Goal: Navigation & Orientation: Find specific page/section

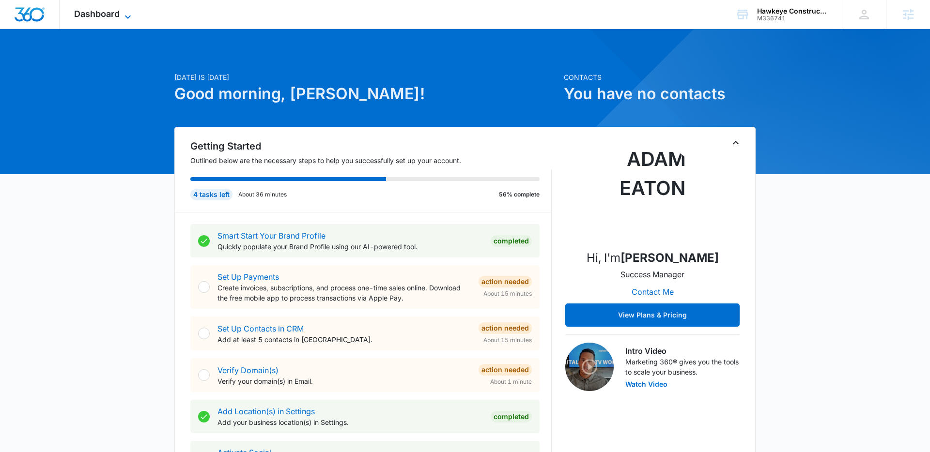
click at [126, 17] on icon at bounding box center [128, 17] width 12 height 12
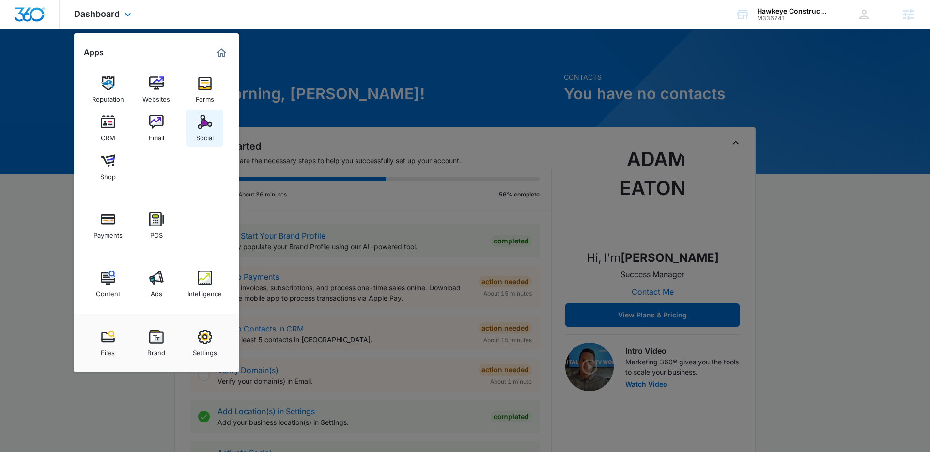
click at [199, 127] on img at bounding box center [205, 122] width 15 height 15
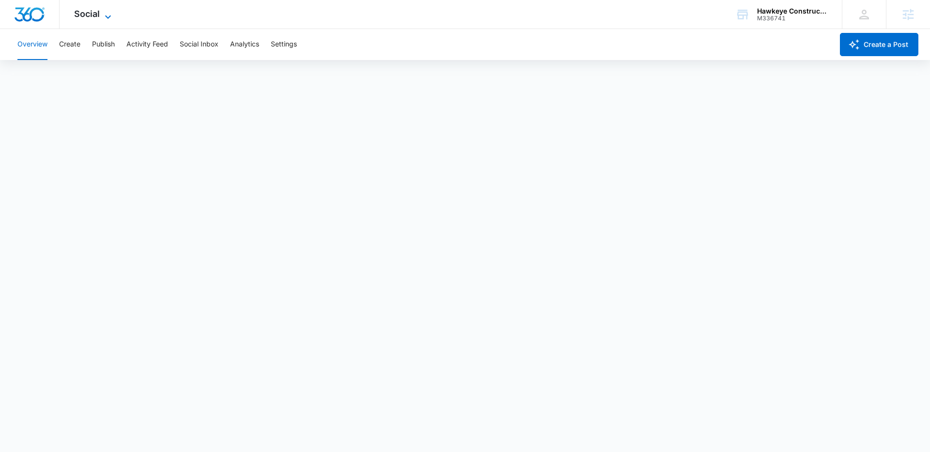
click at [111, 11] on icon at bounding box center [108, 17] width 12 height 12
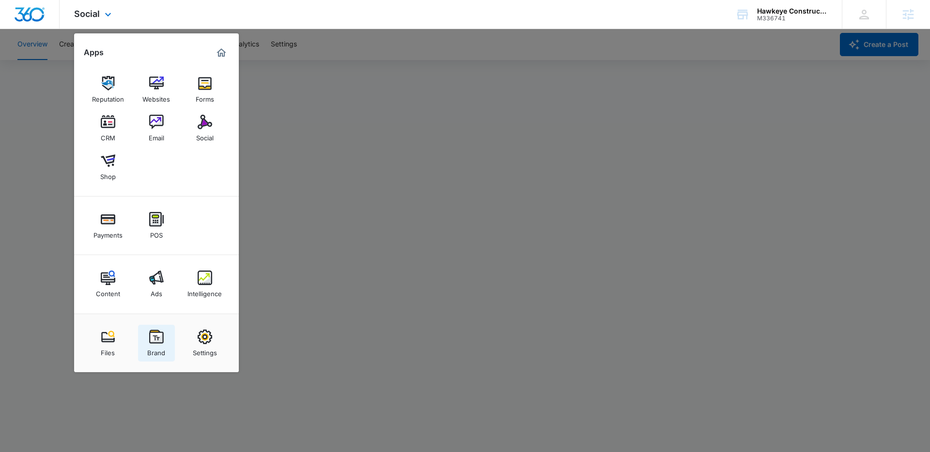
click at [154, 330] on img at bounding box center [156, 337] width 15 height 15
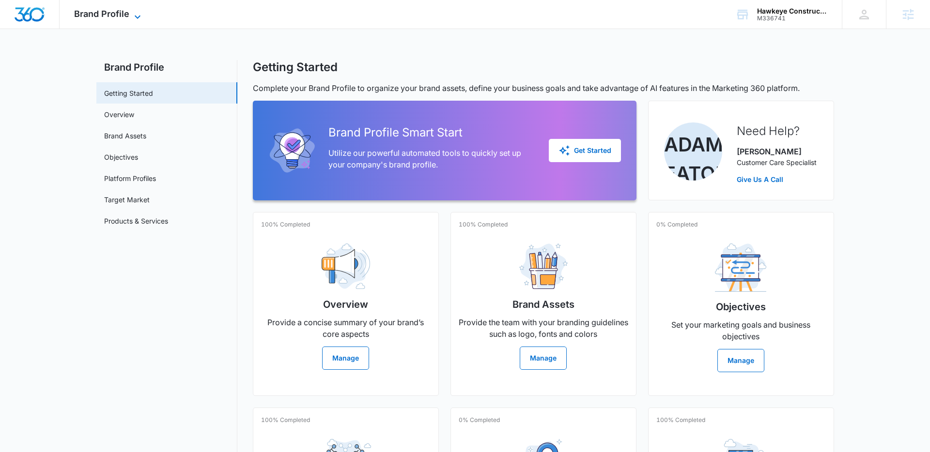
click at [136, 20] on icon at bounding box center [138, 17] width 12 height 12
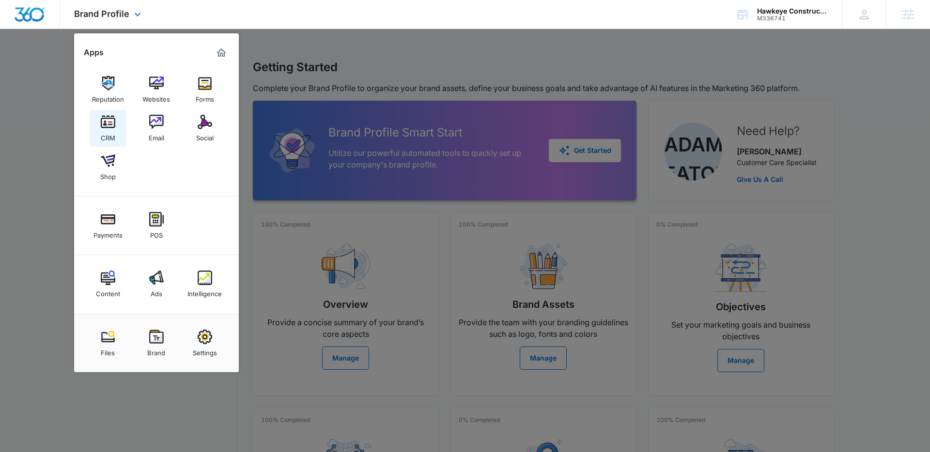
click at [111, 119] on img at bounding box center [108, 122] width 15 height 15
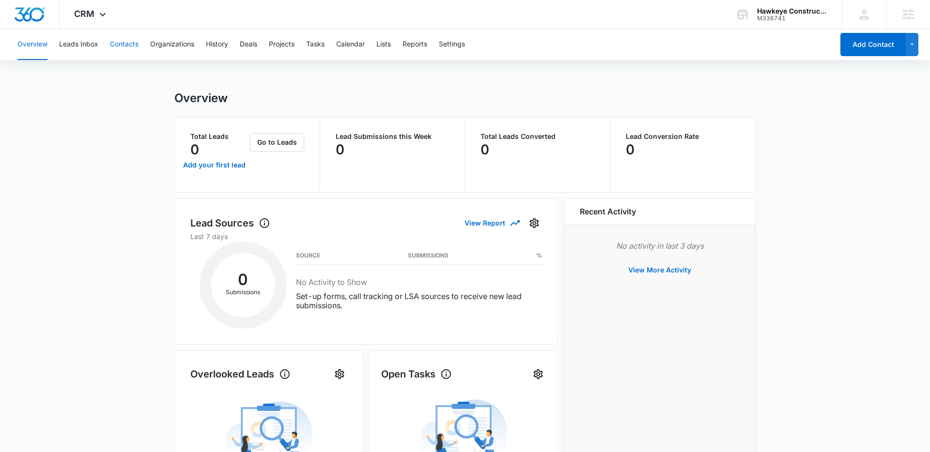
click at [117, 47] on button "Contacts" at bounding box center [124, 44] width 29 height 31
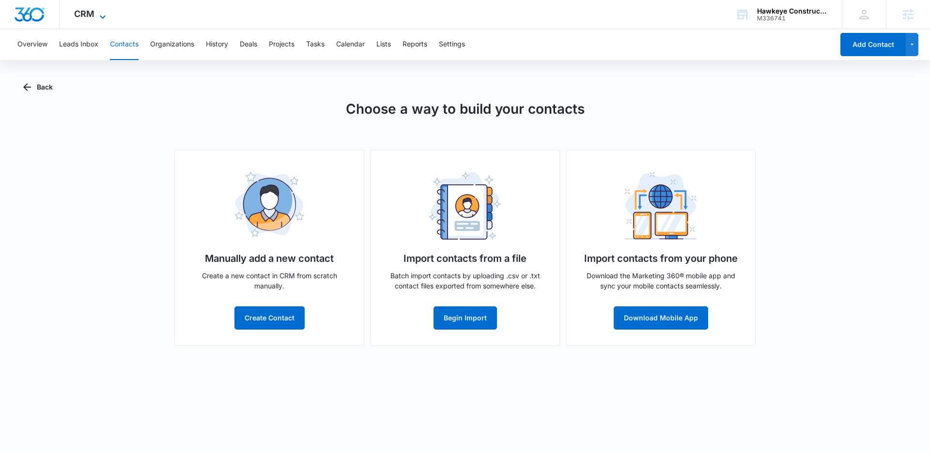
click at [105, 17] on icon at bounding box center [103, 17] width 12 height 12
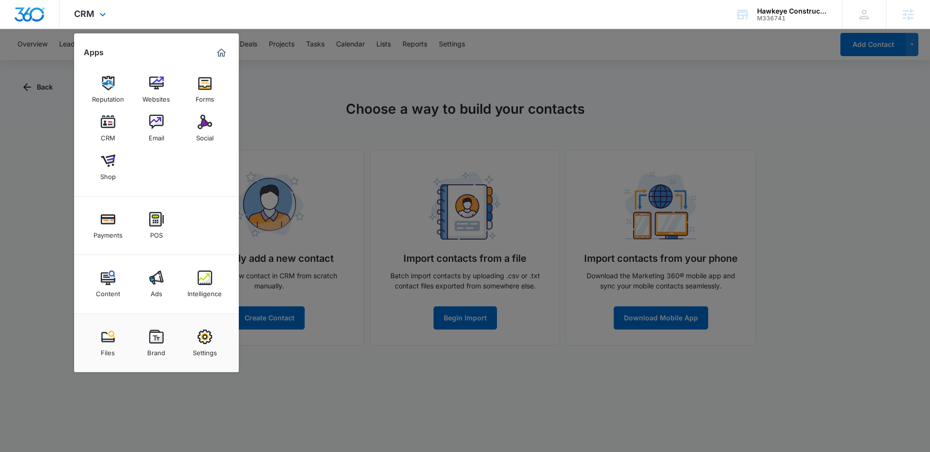
click at [220, 58] on img "Marketing 360® Dashboard" at bounding box center [222, 53] width 12 height 12
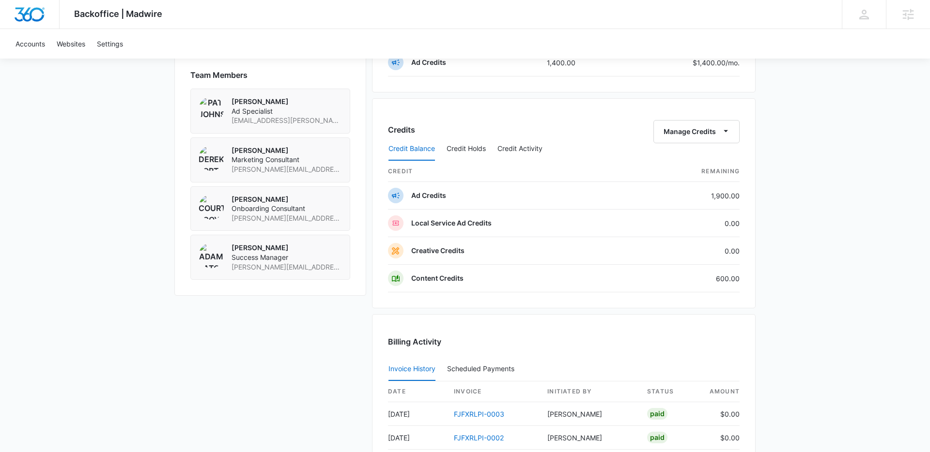
scroll to position [642, 0]
